Goal: Transaction & Acquisition: Purchase product/service

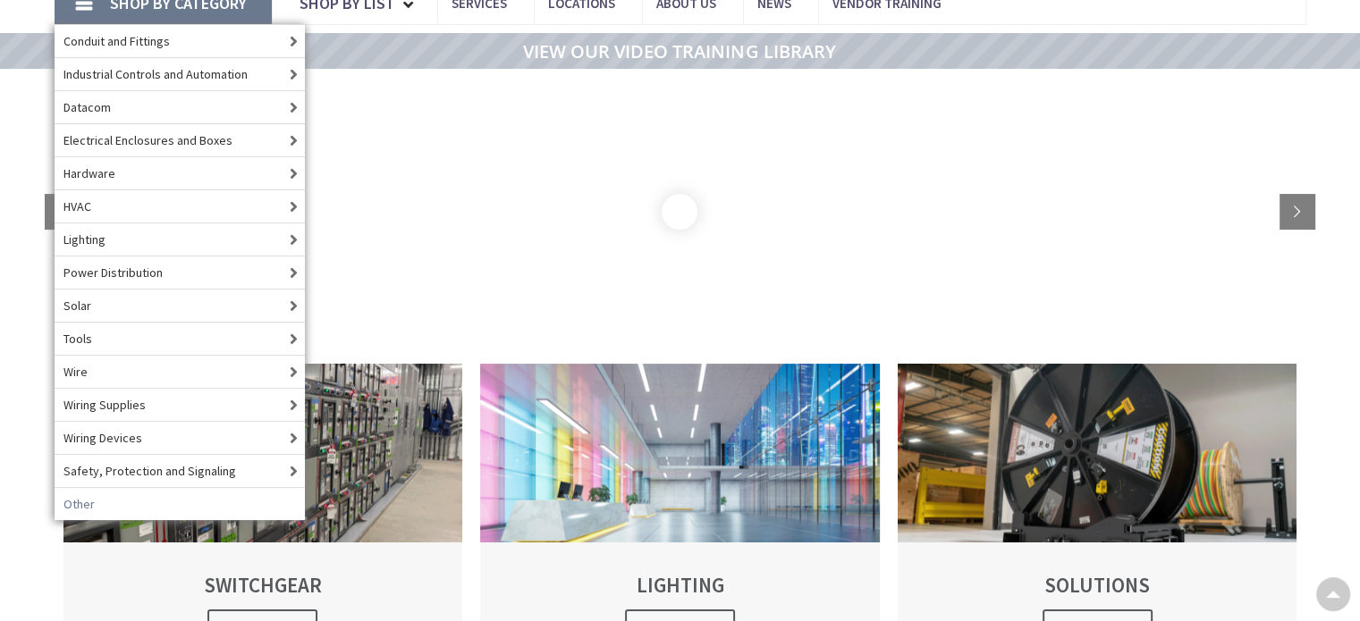
scroll to position [136, 0]
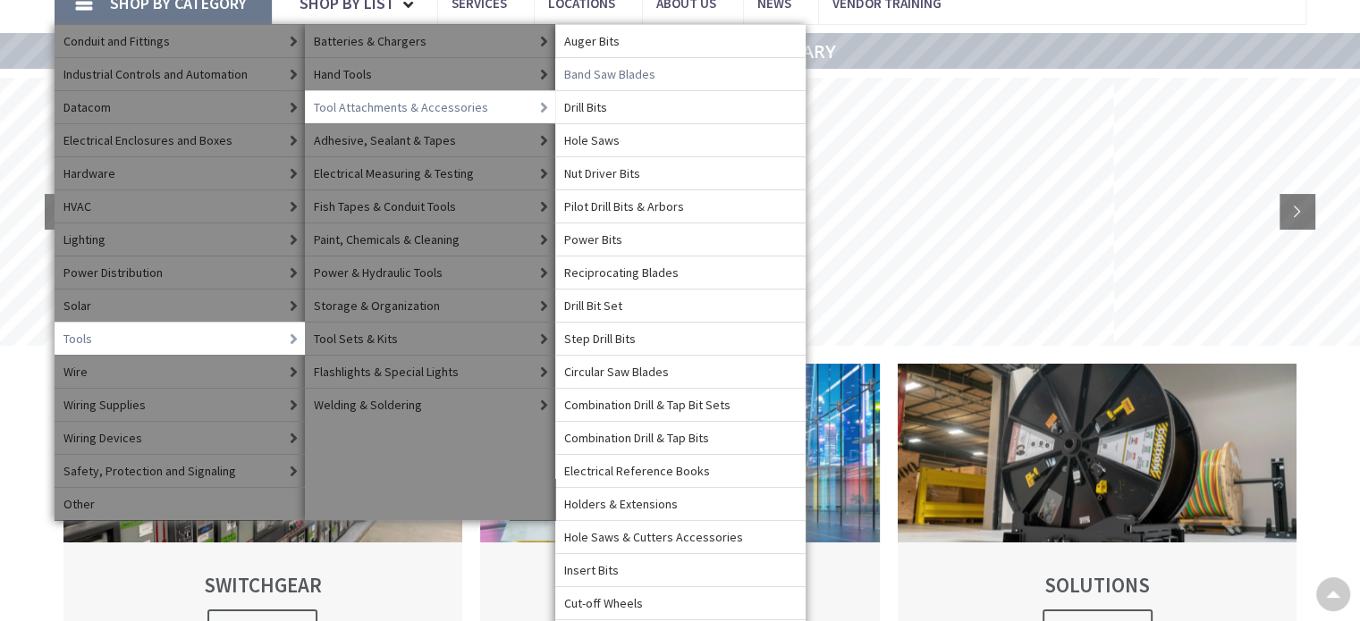
click at [619, 74] on span "Band Saw Blades" at bounding box center [609, 74] width 91 height 18
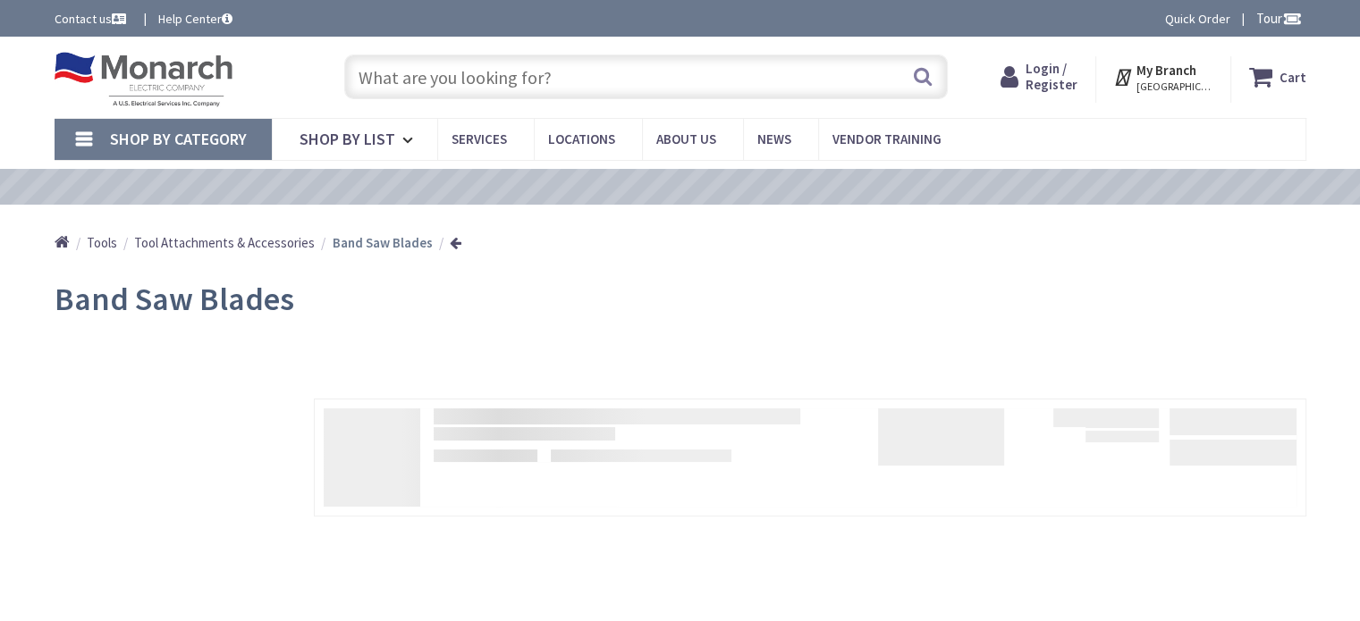
type input "Recreation Department, [STREET_ADDRESS][US_STATE]"
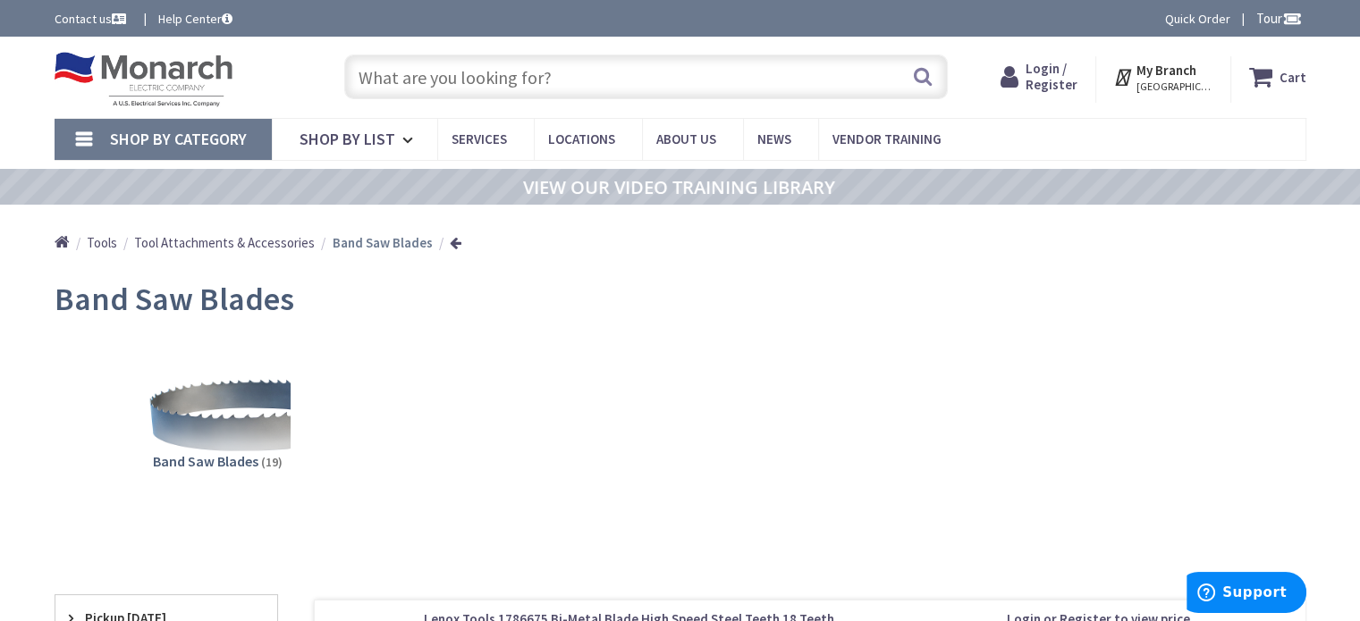
click at [558, 76] on input "text" at bounding box center [646, 77] width 604 height 45
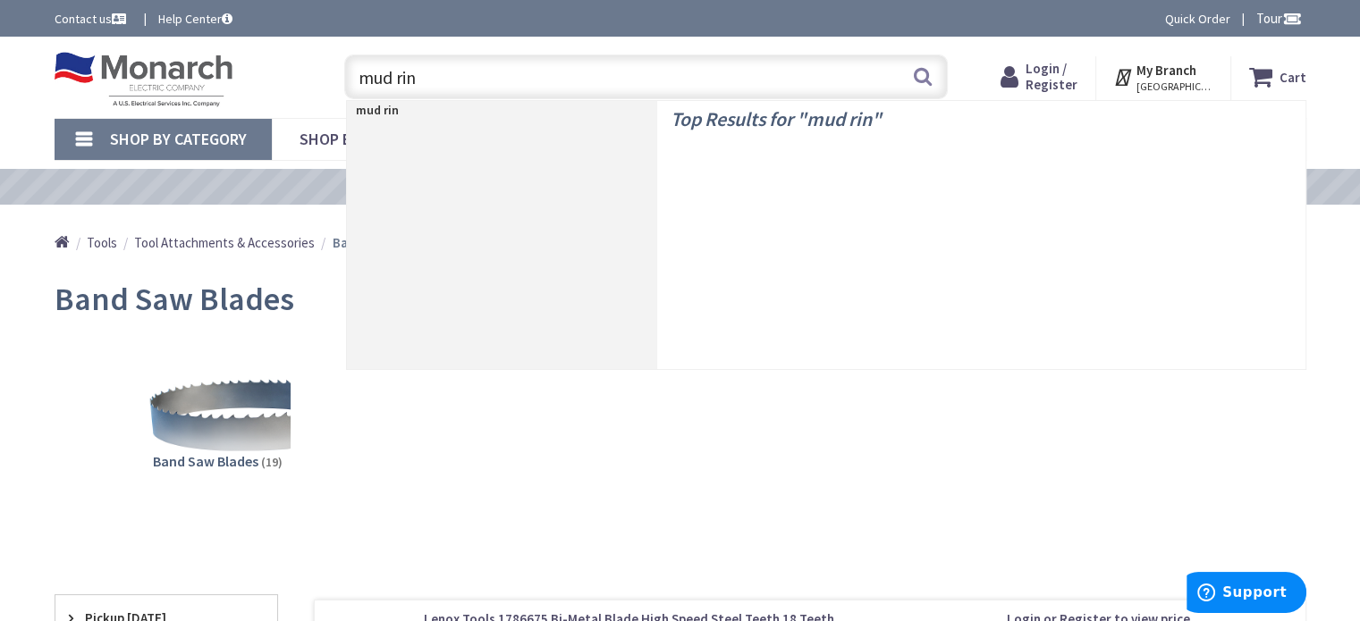
type input "mud ring"
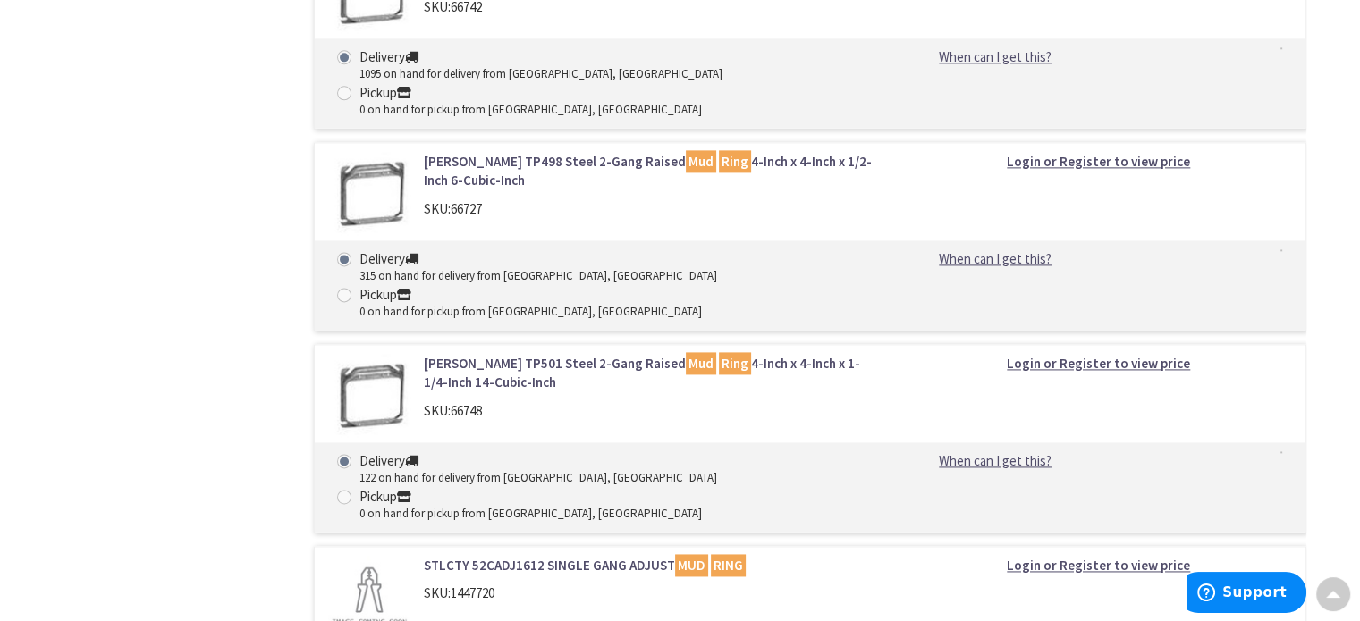
scroll to position [2479, 0]
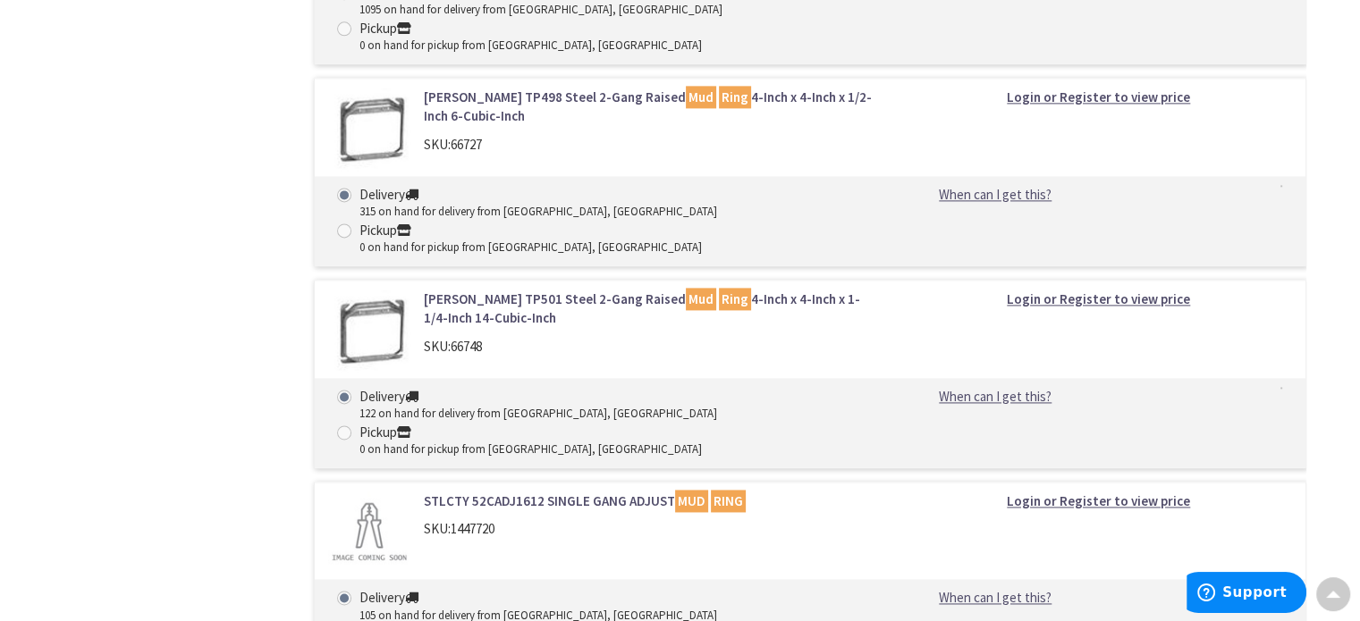
drag, startPoint x: 0, startPoint y: 0, endPoint x: 558, endPoint y: 80, distance: 563.8
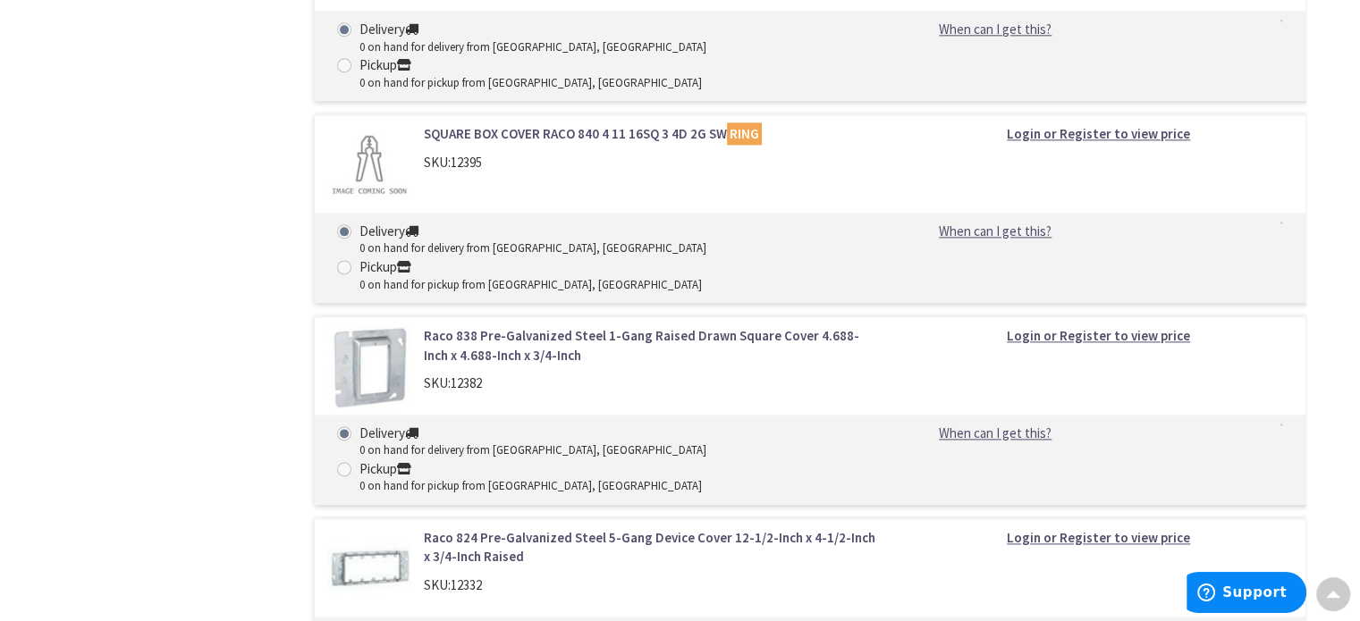
scroll to position [9148, 0]
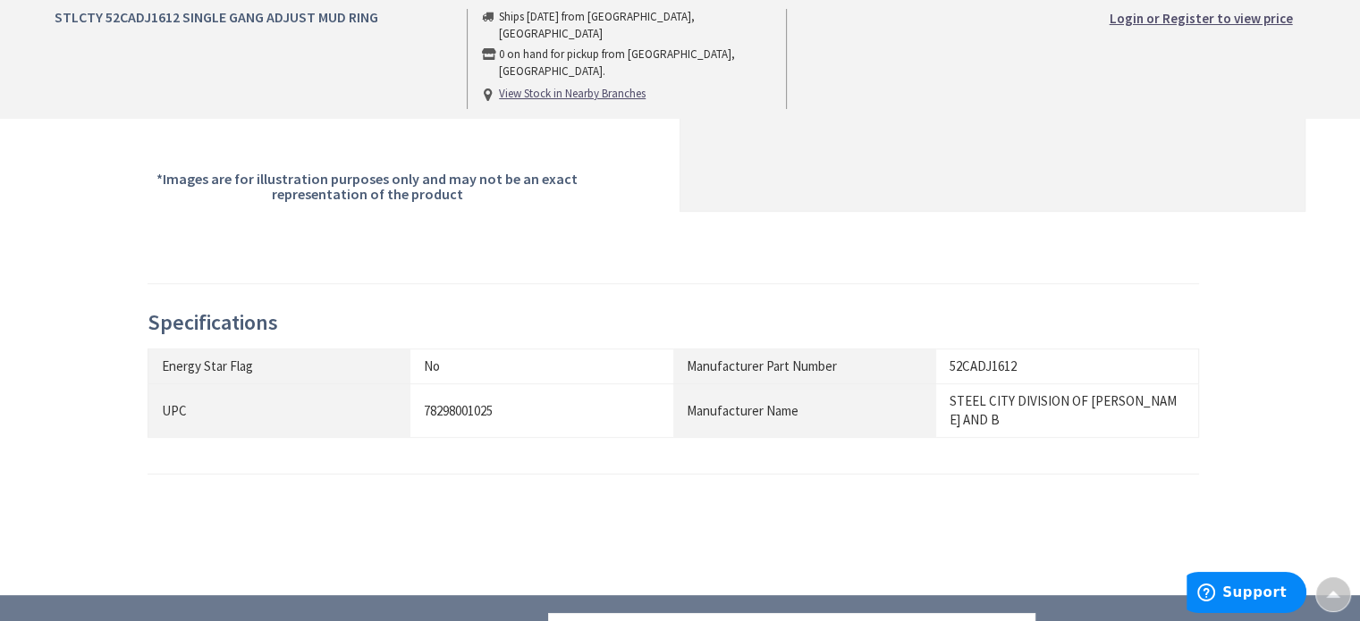
scroll to position [575, 0]
